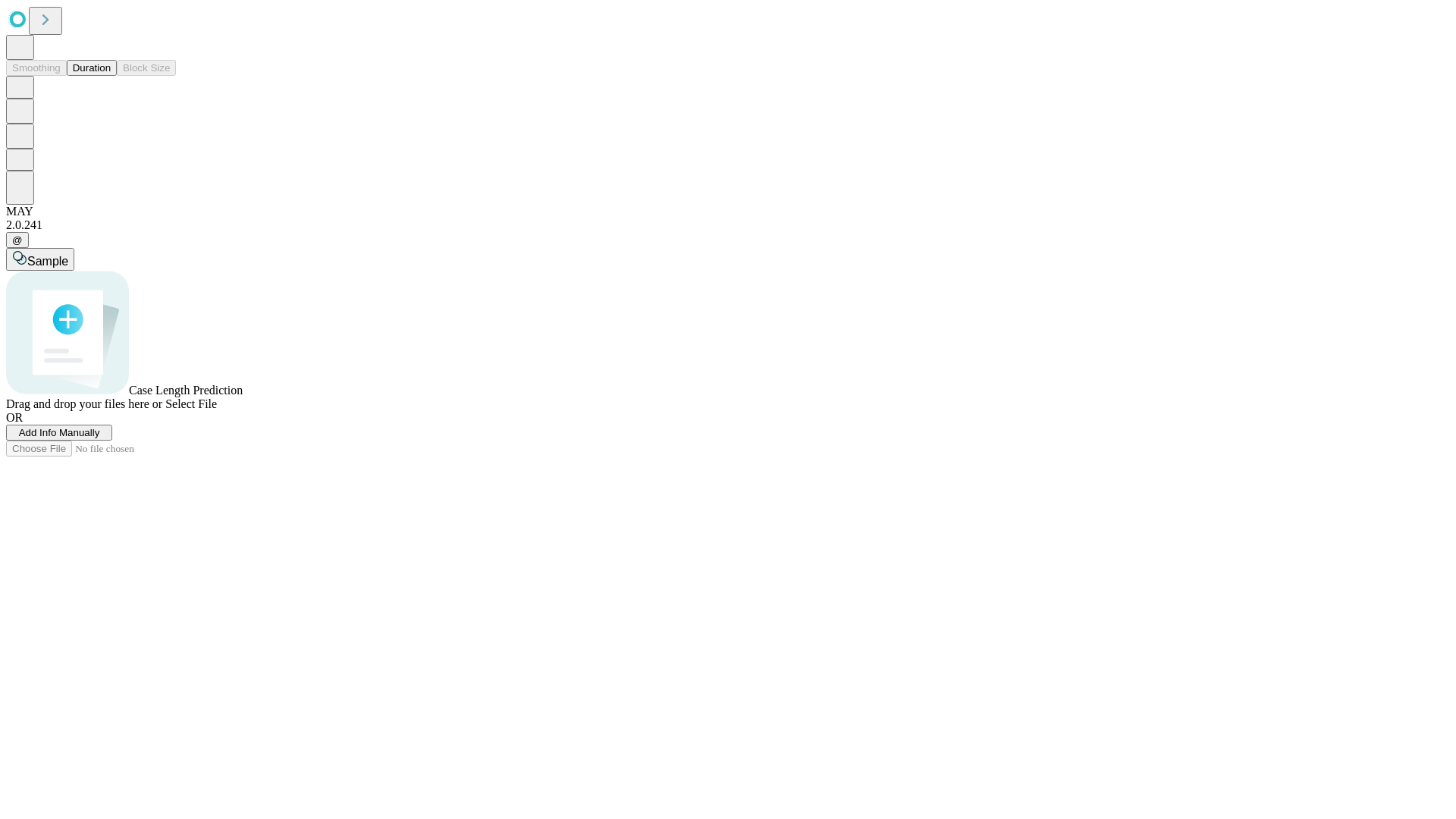
click at [217, 410] on span "Select File" at bounding box center [191, 403] width 52 height 13
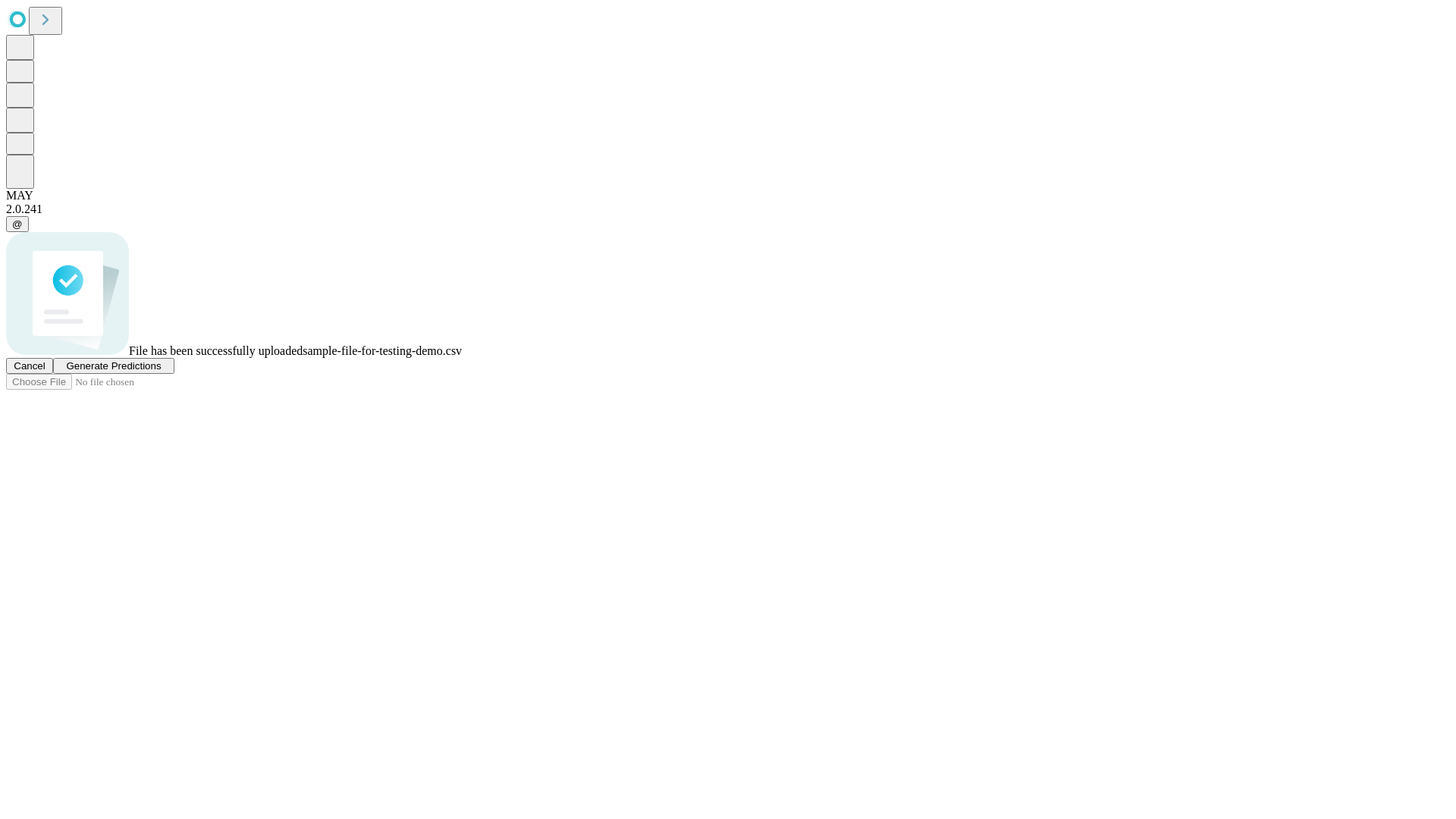
click at [161, 371] on span "Generate Predictions" at bounding box center [113, 366] width 95 height 11
